Goal: Check status: Check status

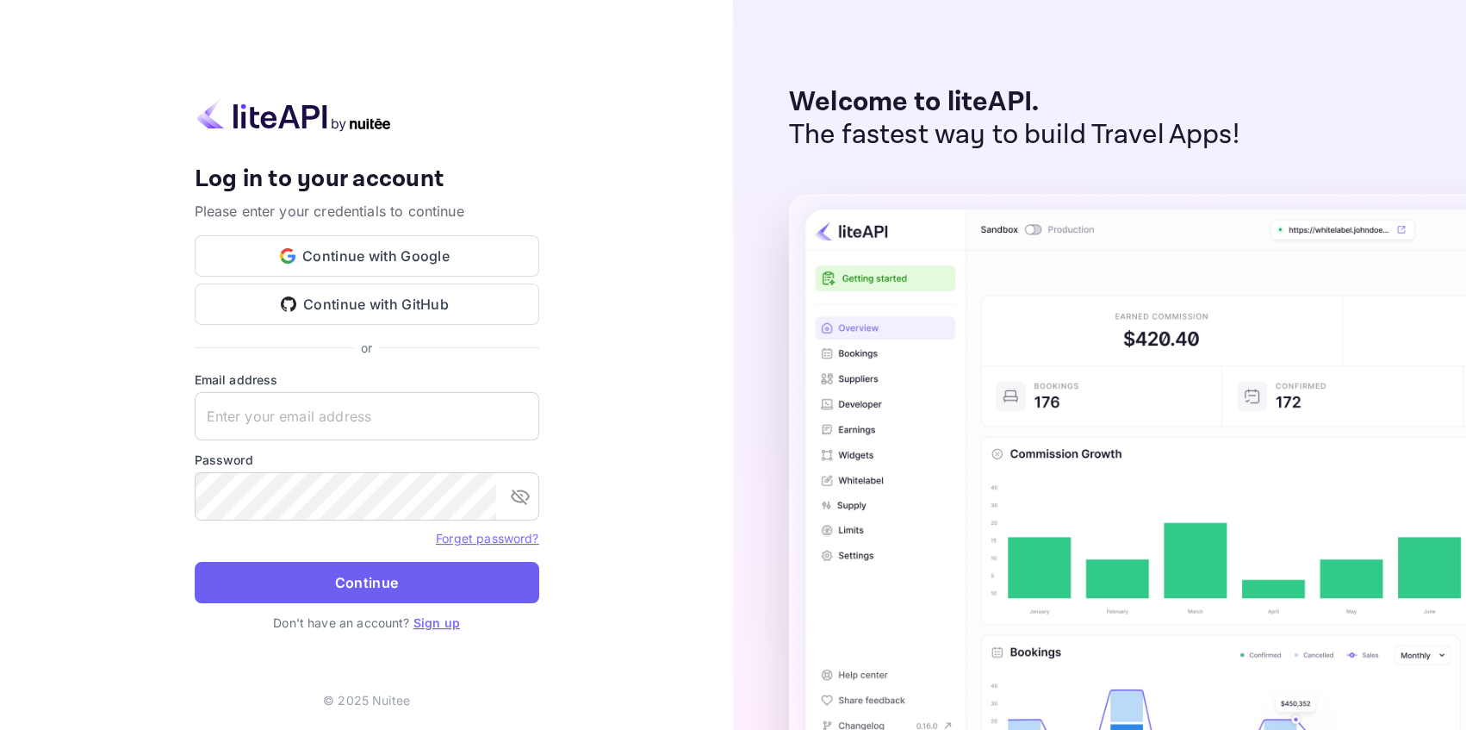
type input "[EMAIL_ADDRESS][DOMAIN_NAME]"
click at [410, 591] on button "Continue" at bounding box center [367, 582] width 345 height 41
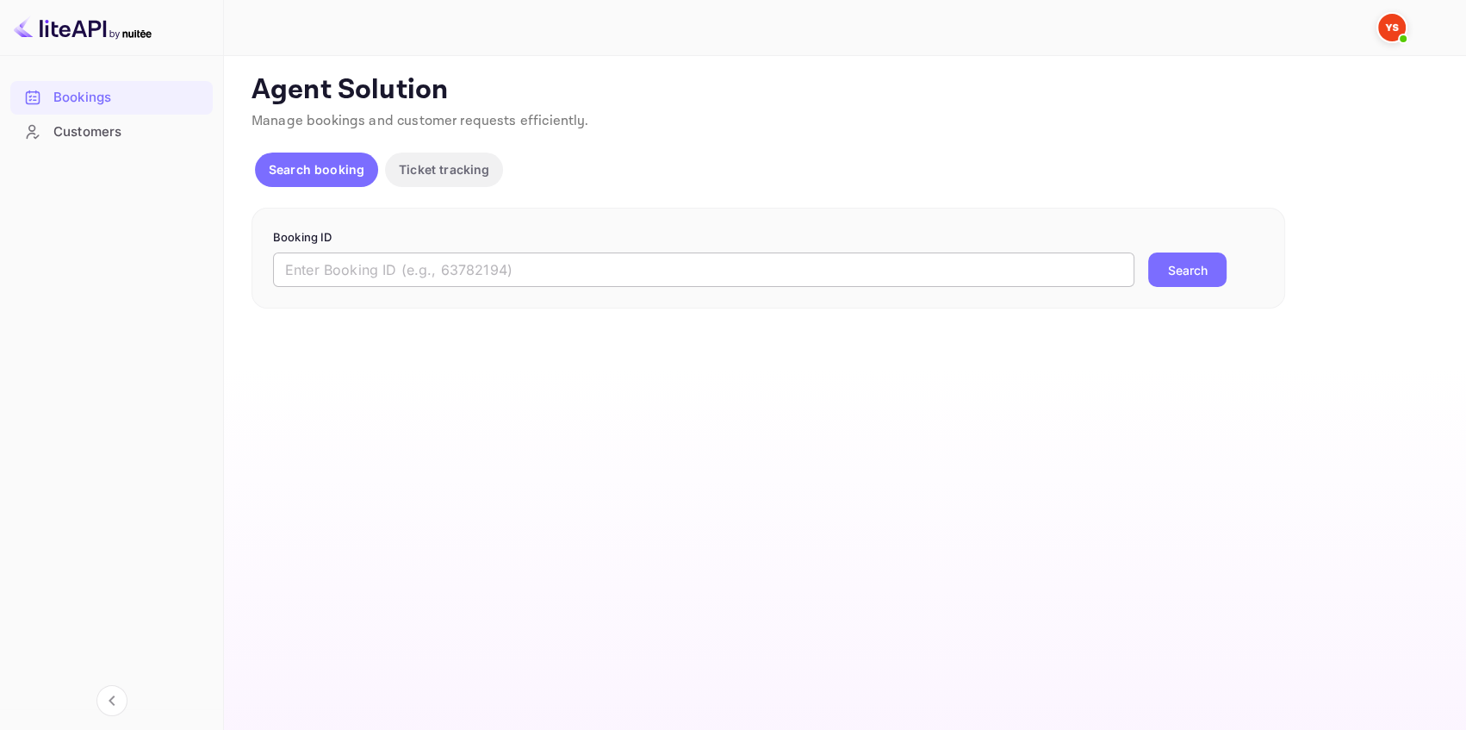
click at [366, 267] on input "text" at bounding box center [704, 269] width 862 height 34
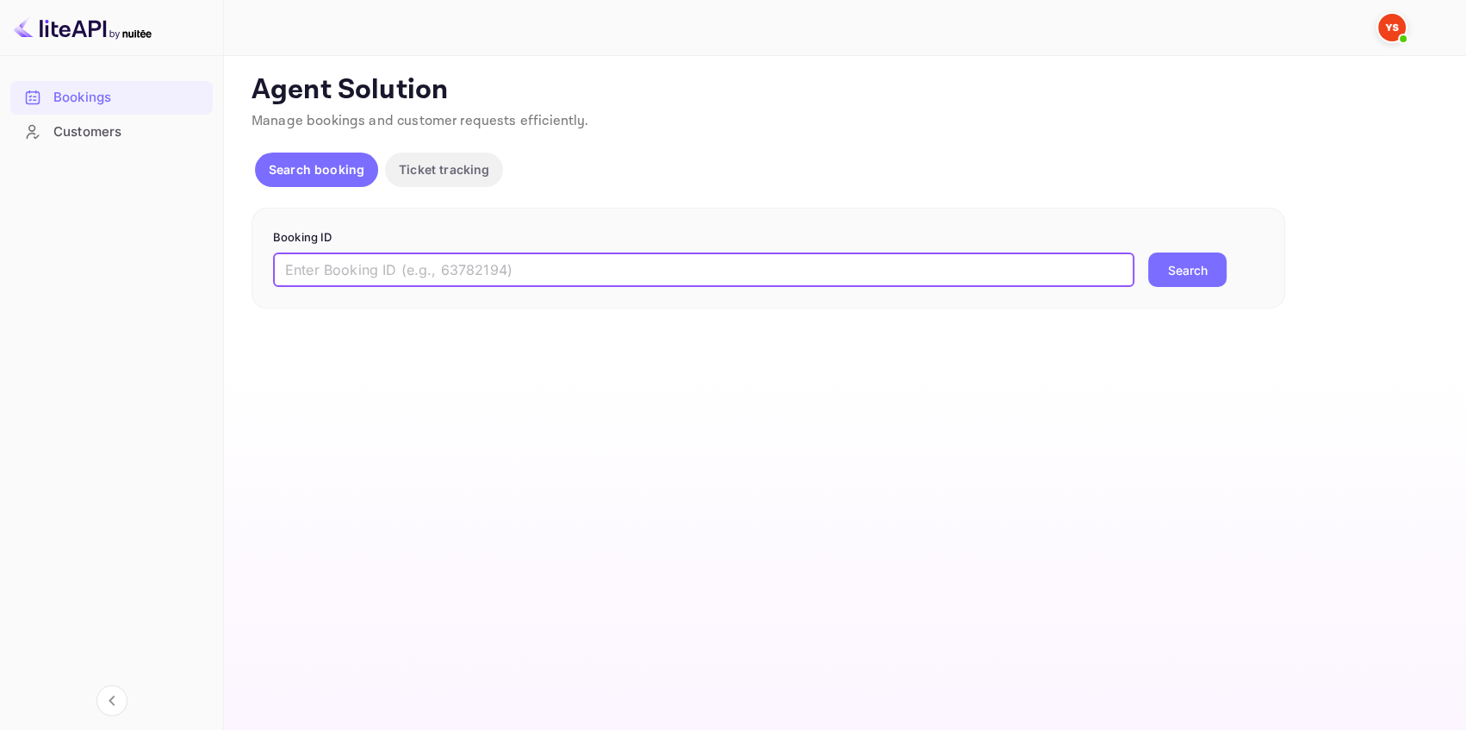
paste input "9564768"
type input "9564768"
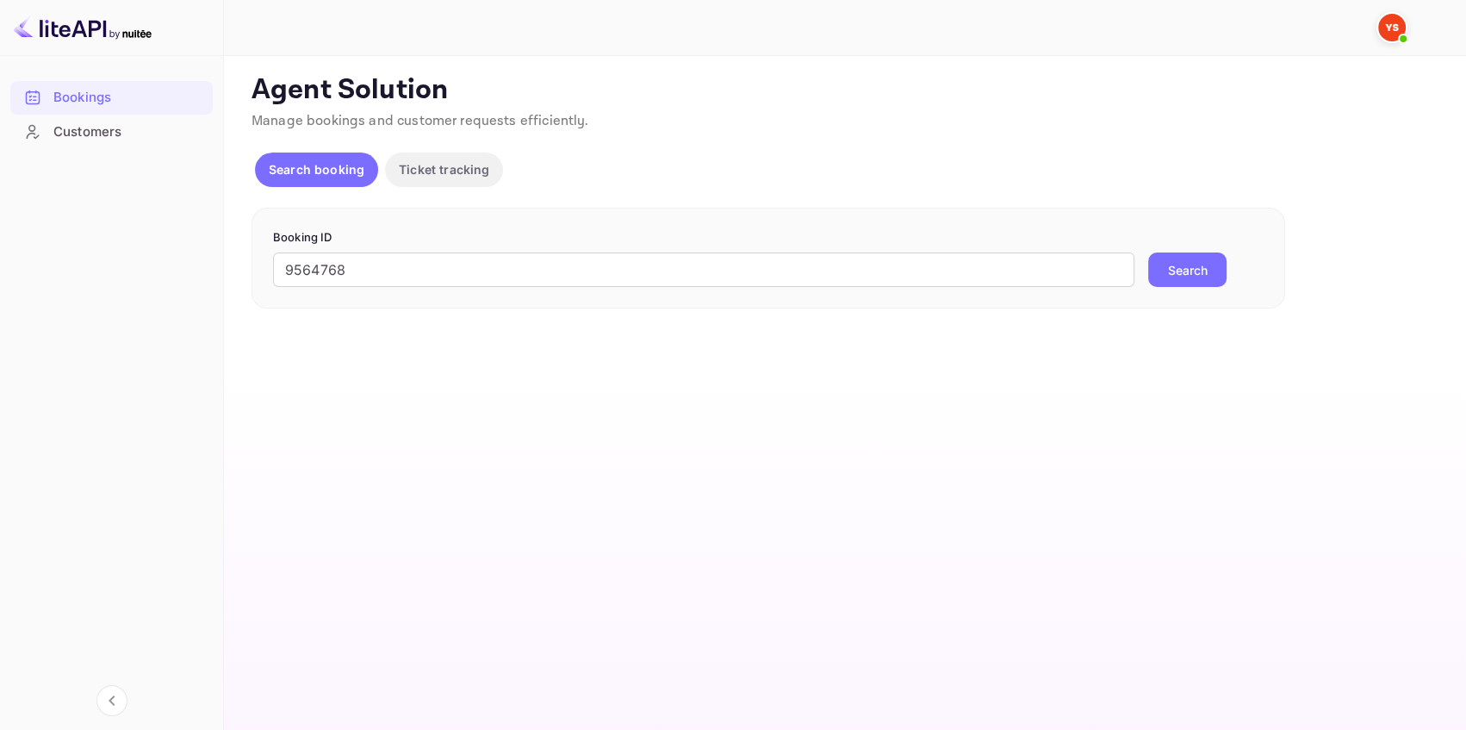
click at [1167, 271] on button "Search" at bounding box center [1187, 269] width 78 height 34
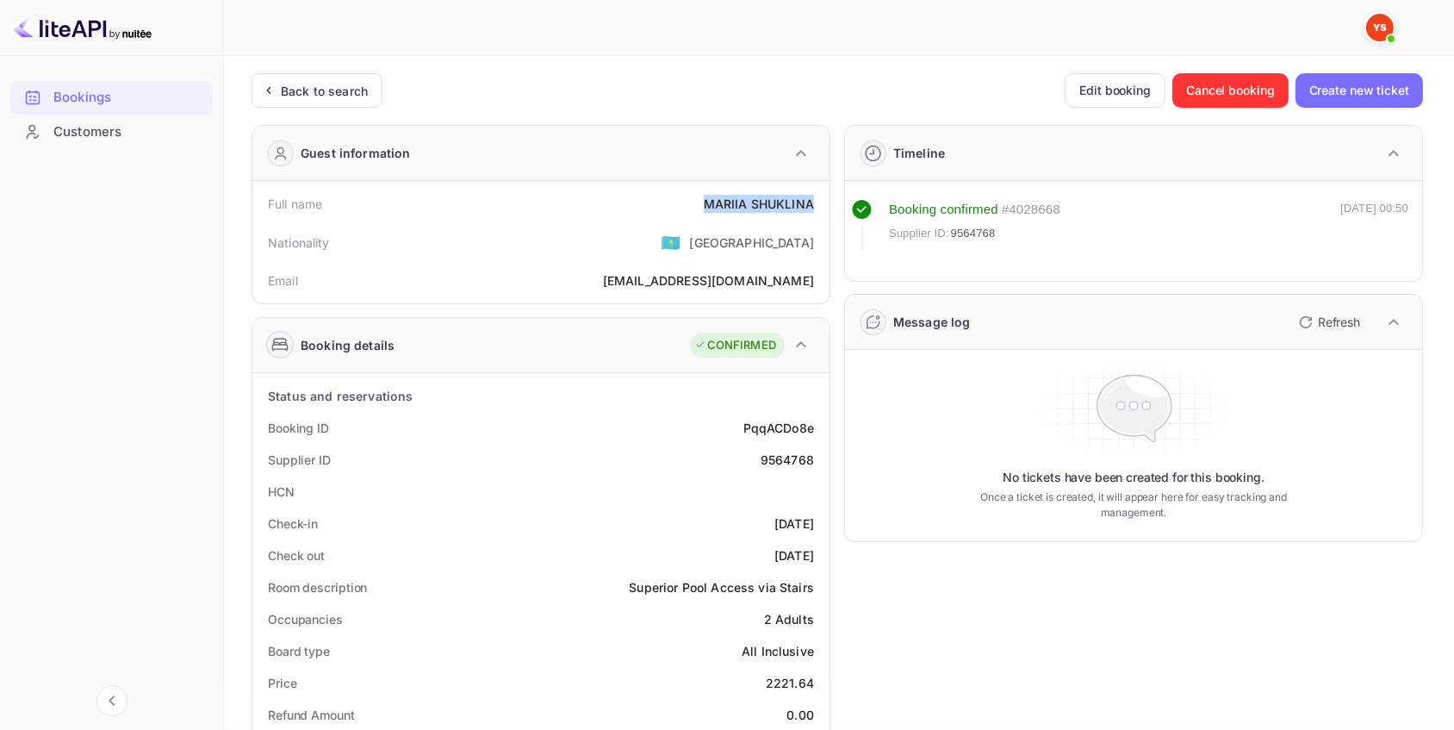
drag, startPoint x: 814, startPoint y: 199, endPoint x: 676, endPoint y: 199, distance: 137.9
click at [700, 200] on div "Full name [PERSON_NAME]" at bounding box center [540, 204] width 563 height 32
copy div "[PERSON_NAME]"
drag, startPoint x: 825, startPoint y: 461, endPoint x: 623, endPoint y: 439, distance: 202.8
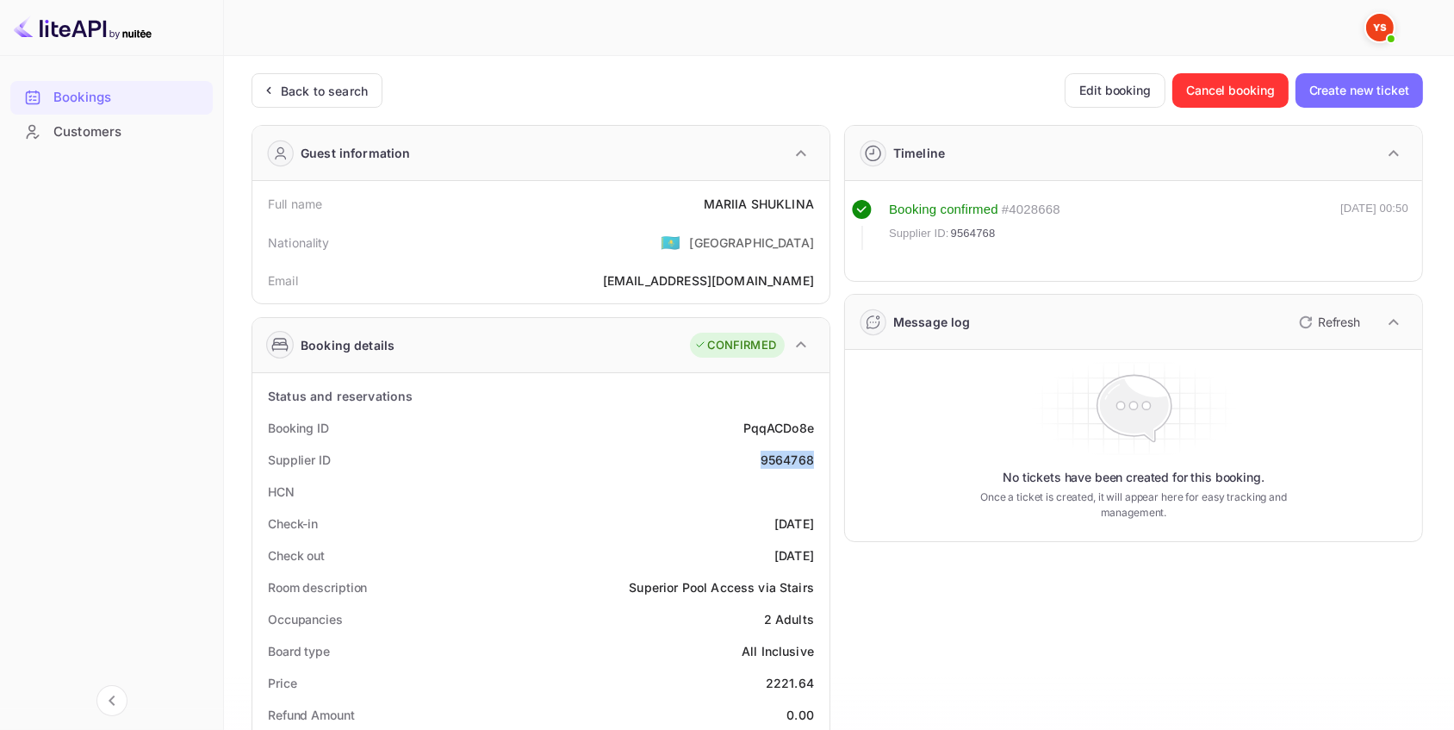
copy div "9564768"
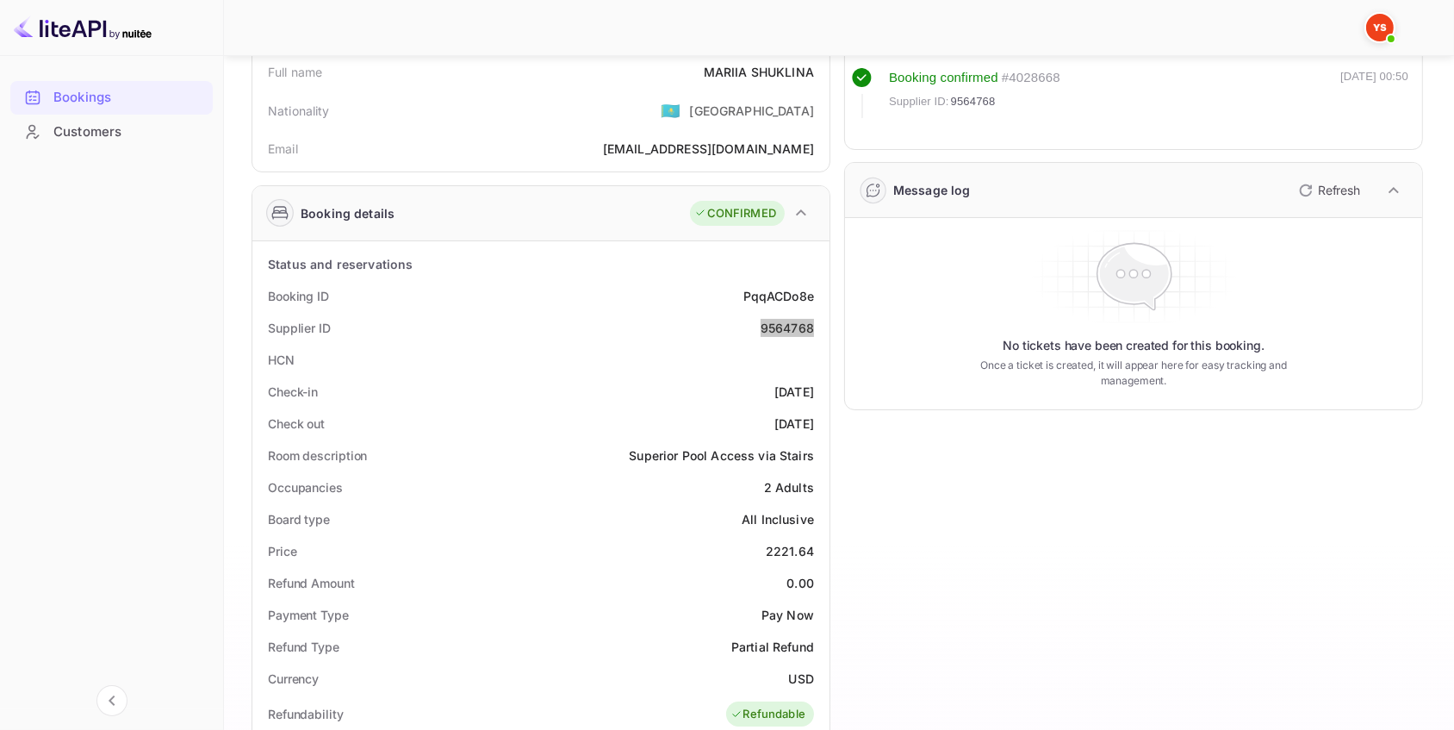
scroll to position [156, 0]
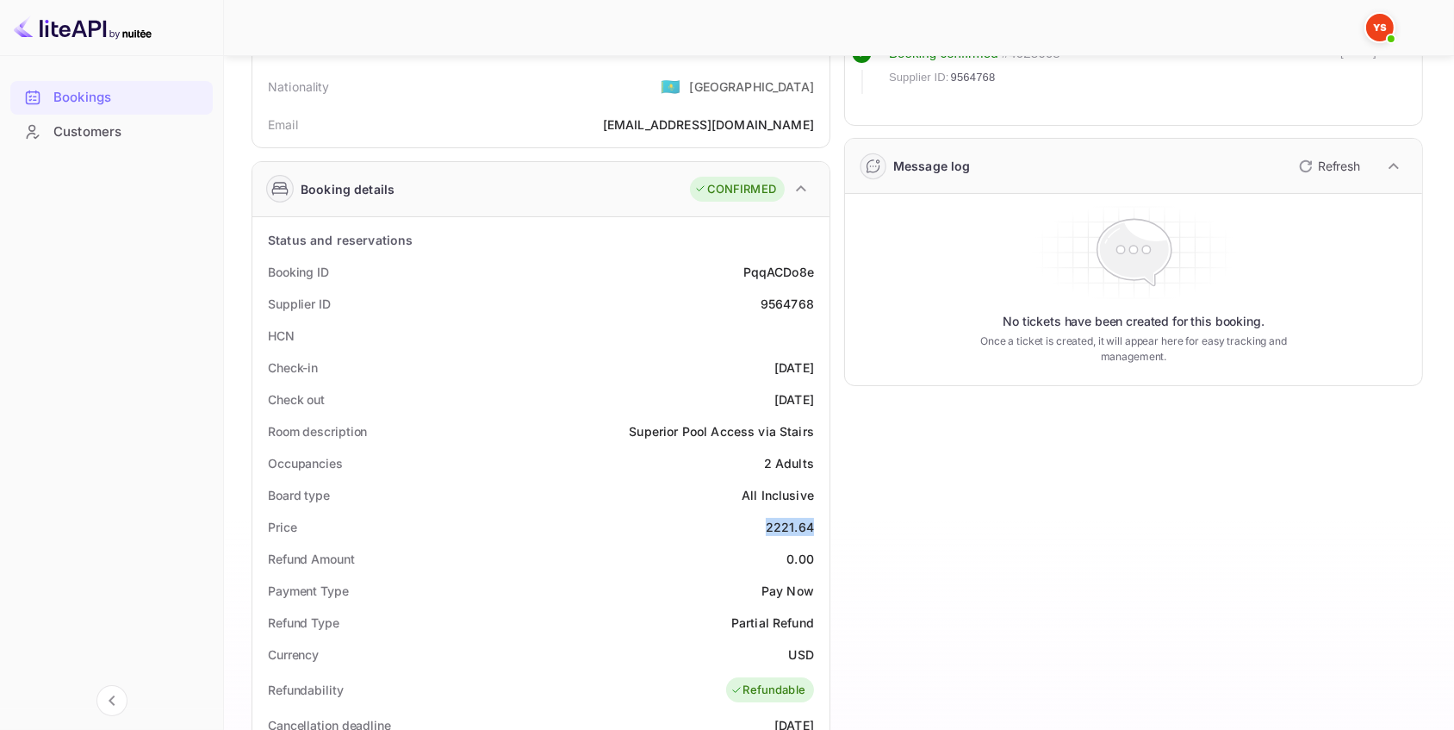
drag, startPoint x: 815, startPoint y: 530, endPoint x: 764, endPoint y: 530, distance: 50.8
click at [764, 530] on div "Price 2221.64" at bounding box center [540, 527] width 563 height 32
copy div "2221.64"
drag, startPoint x: 819, startPoint y: 650, endPoint x: 788, endPoint y: 650, distance: 31.0
click at [788, 650] on div "Currency USD" at bounding box center [540, 654] width 563 height 32
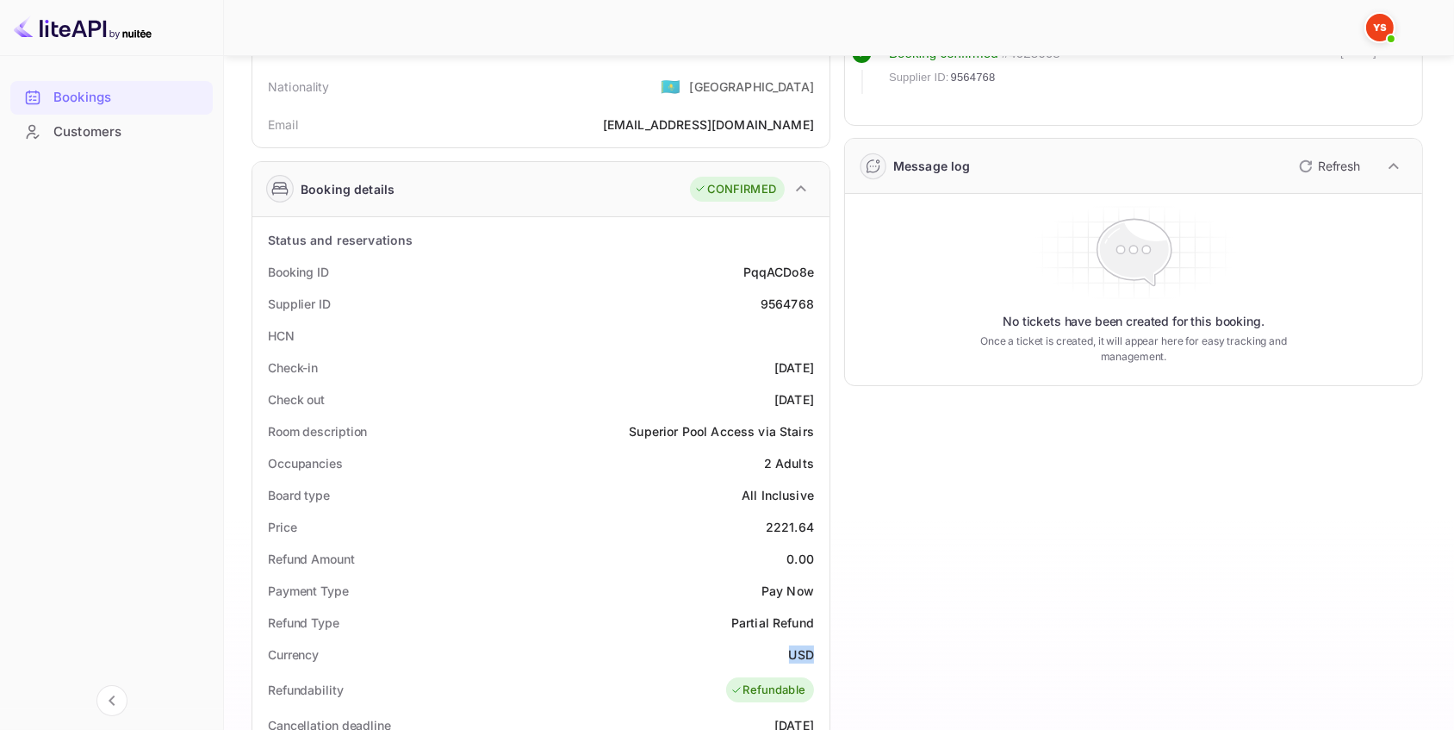
copy div "USD"
